Goal: Use online tool/utility

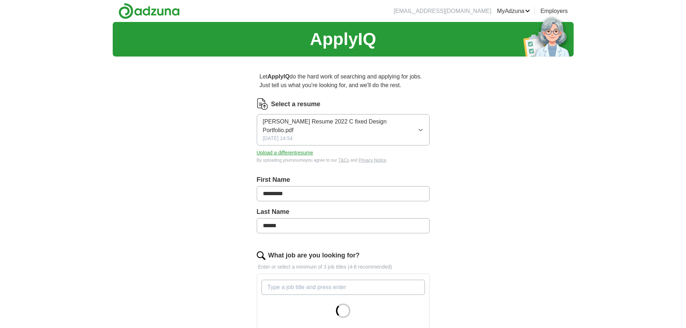
click at [419, 129] on icon "button" at bounding box center [420, 130] width 3 height 2
drag, startPoint x: 417, startPoint y: 123, endPoint x: 413, endPoint y: 125, distance: 4.2
click at [417, 124] on button "[PERSON_NAME] Resume 2022 C fixed Design Portfolio.pdf [DATE] 14:54" at bounding box center [343, 129] width 173 height 31
click at [276, 149] on button "Upload a different resume" at bounding box center [285, 153] width 57 height 8
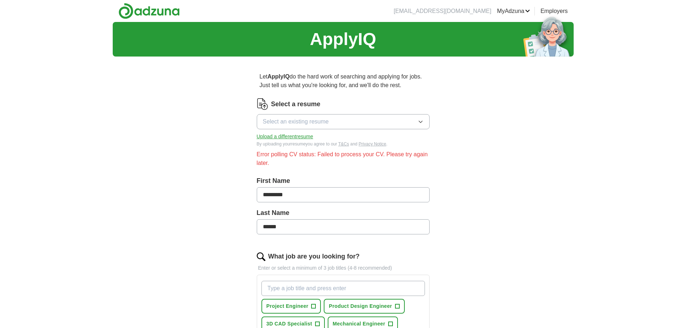
click at [392, 122] on button "Select an existing resume" at bounding box center [343, 121] width 173 height 15
click at [361, 139] on span "[PERSON_NAME] Resume 2022 C fixed Design Portfolio.pdf" at bounding box center [341, 138] width 156 height 9
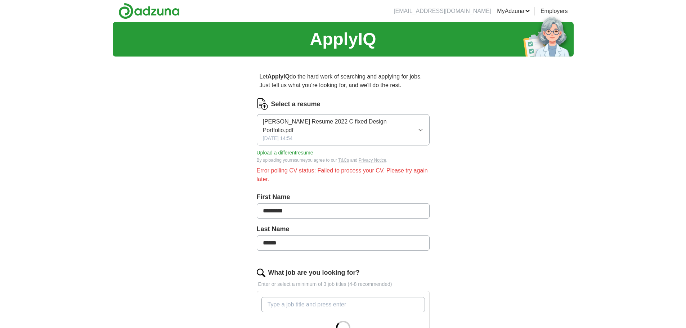
click at [297, 149] on button "Upload a different resume" at bounding box center [285, 153] width 57 height 8
click at [350, 46] on h1 "ApplyIQ" at bounding box center [343, 39] width 66 height 26
click at [348, 81] on p "Let ApplyIQ do the hard work of searching and applying for jobs. Just tell us w…" at bounding box center [343, 80] width 173 height 23
click at [166, 12] on img at bounding box center [148, 11] width 61 height 16
